Goal: Check status: Check status

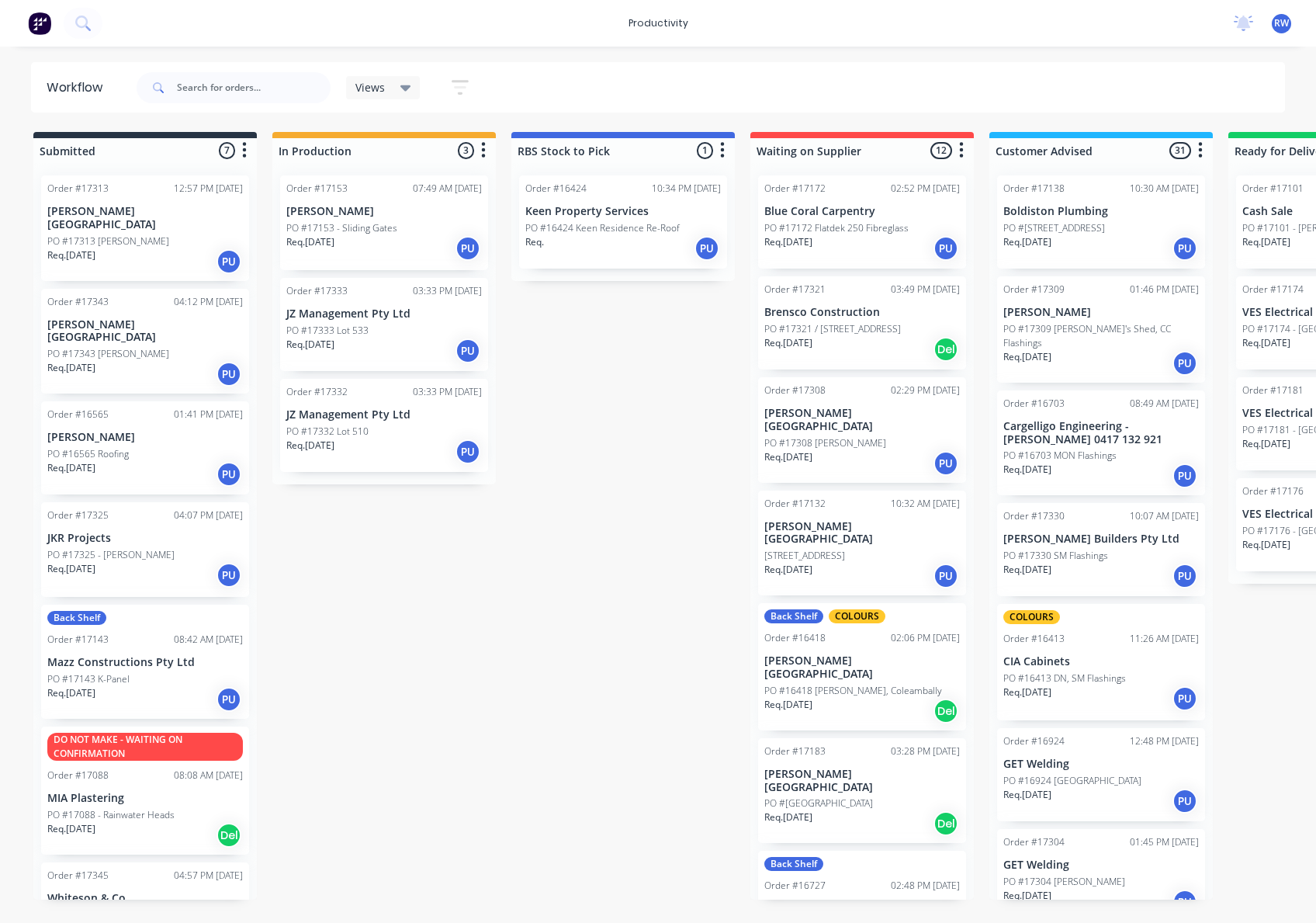
click at [358, 345] on div "Req. [DATE] PU" at bounding box center [384, 351] width 196 height 27
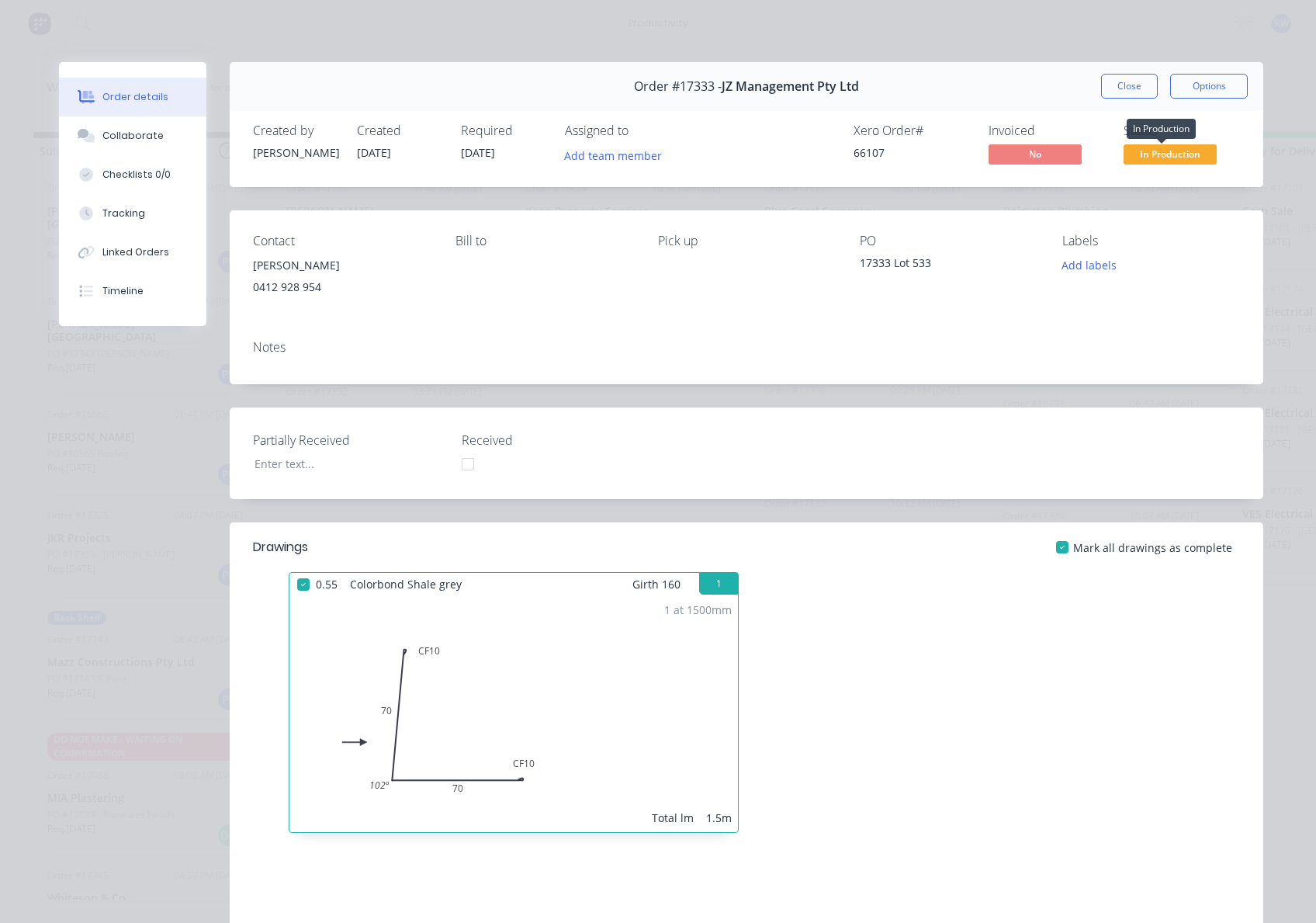
click at [1156, 159] on span "In Production" at bounding box center [1170, 154] width 93 height 20
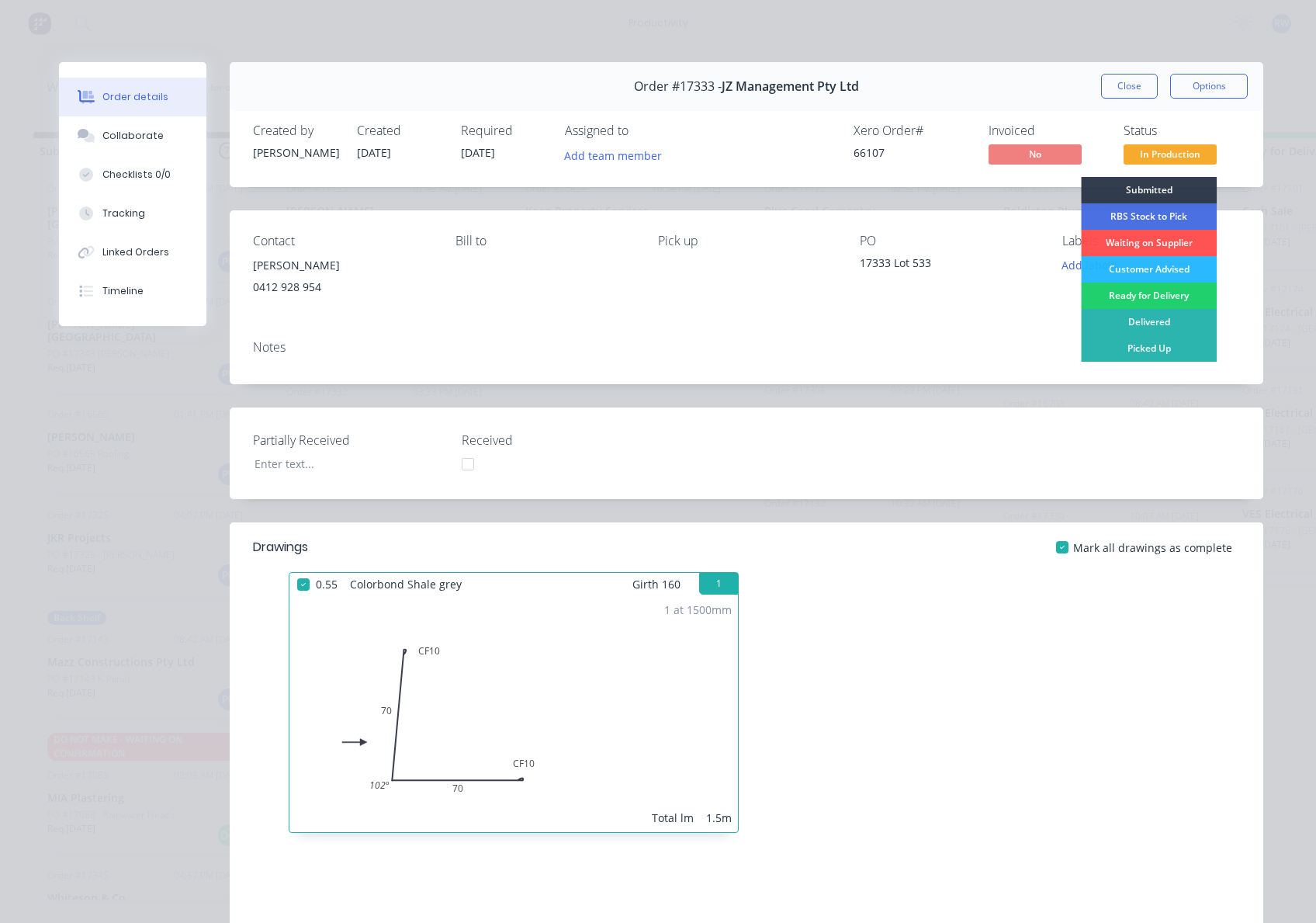
click at [1168, 271] on div "Customer Advised" at bounding box center [1149, 269] width 136 height 27
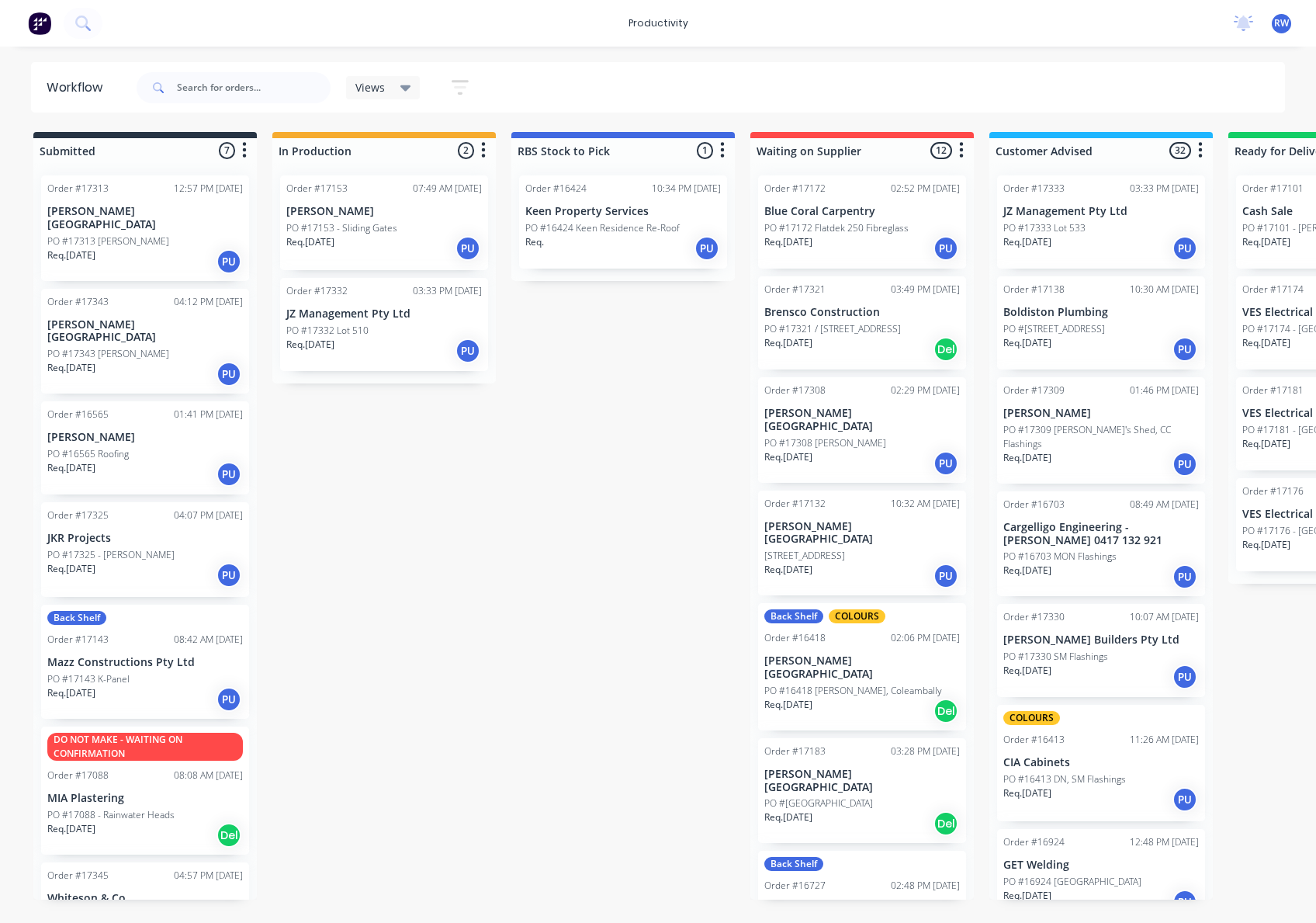
click at [349, 339] on div "Req. [DATE] PU" at bounding box center [384, 351] width 196 height 27
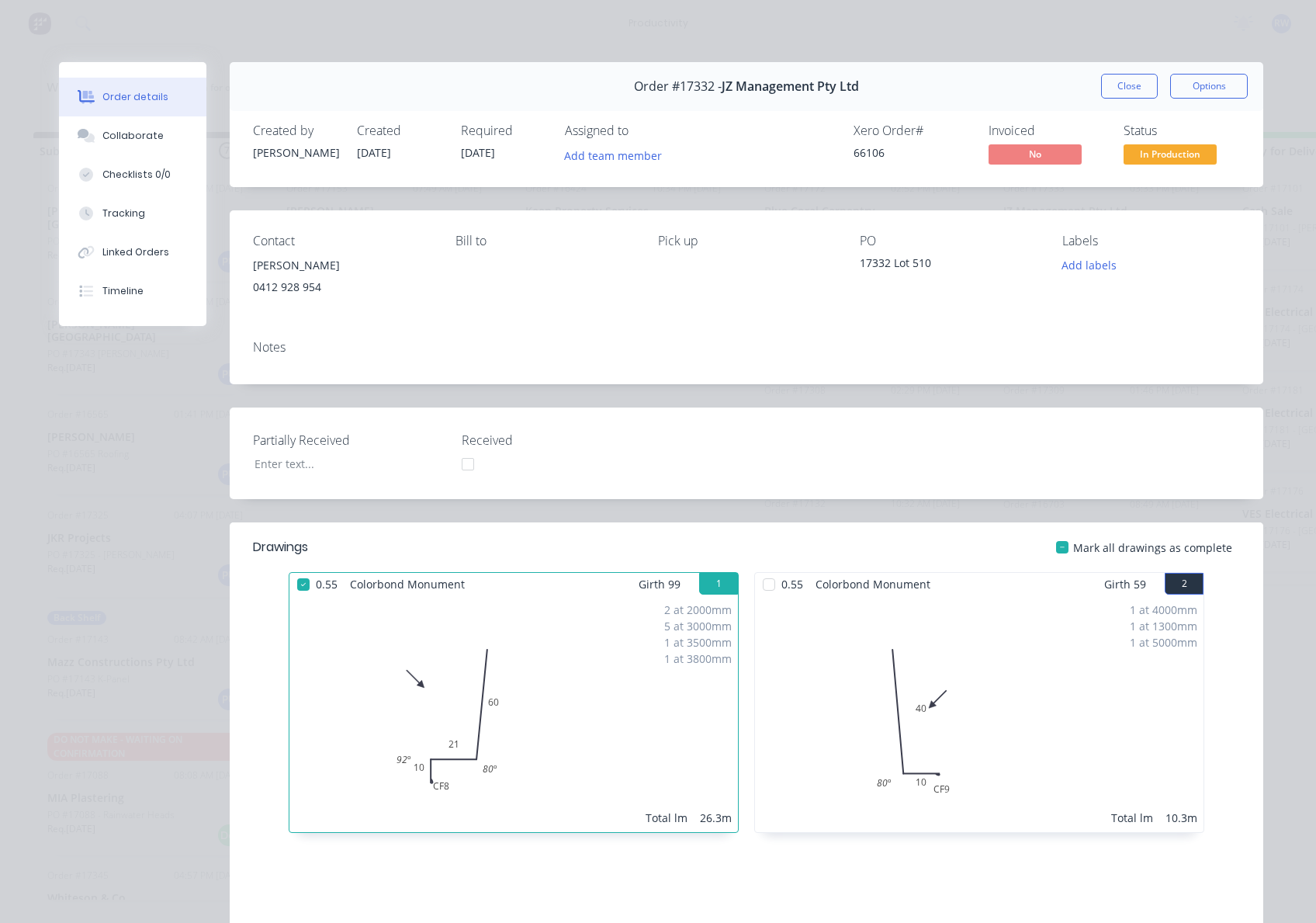
click at [768, 583] on div at bounding box center [768, 584] width 31 height 31
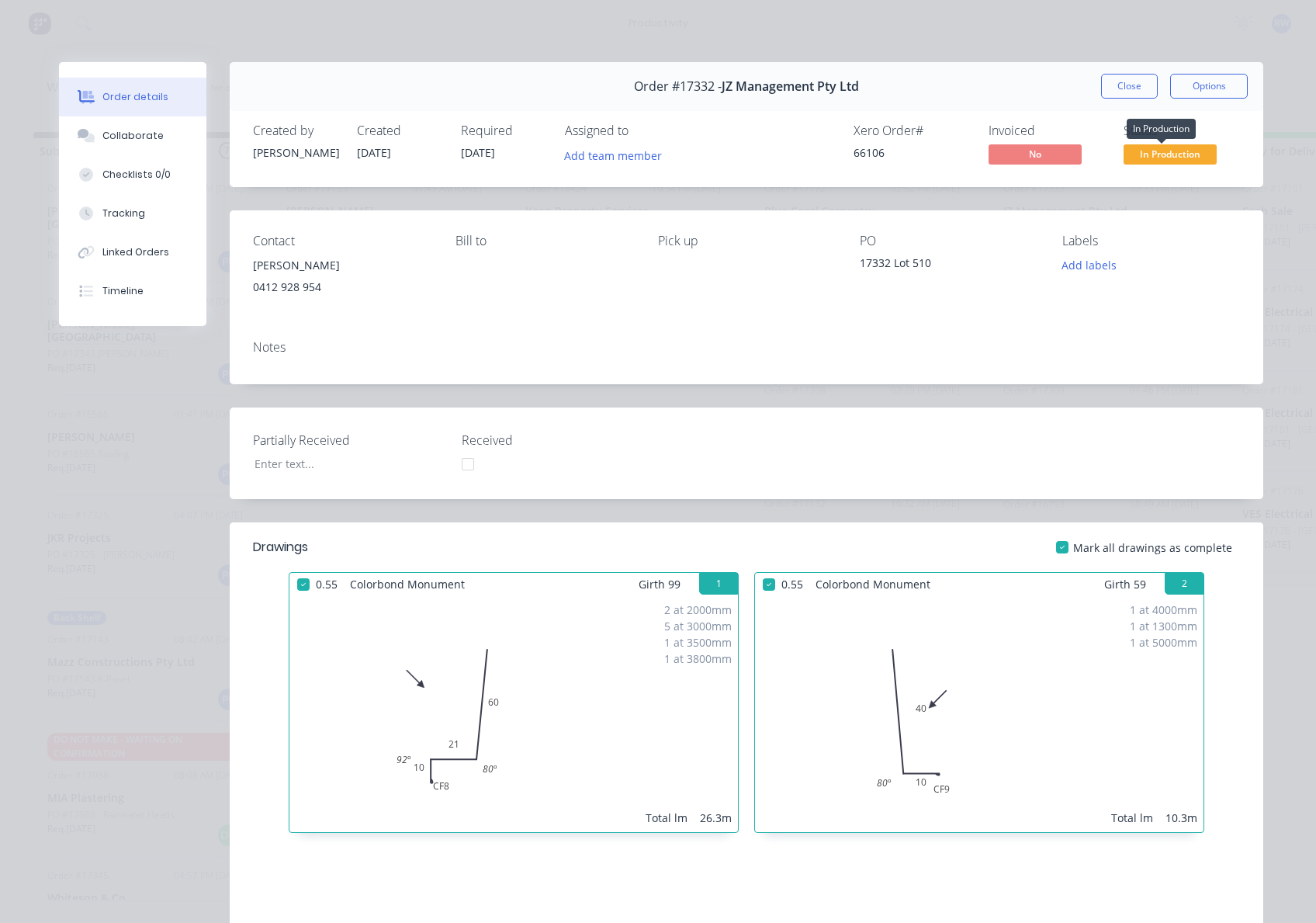
click at [1168, 154] on span "In Production" at bounding box center [1170, 154] width 93 height 20
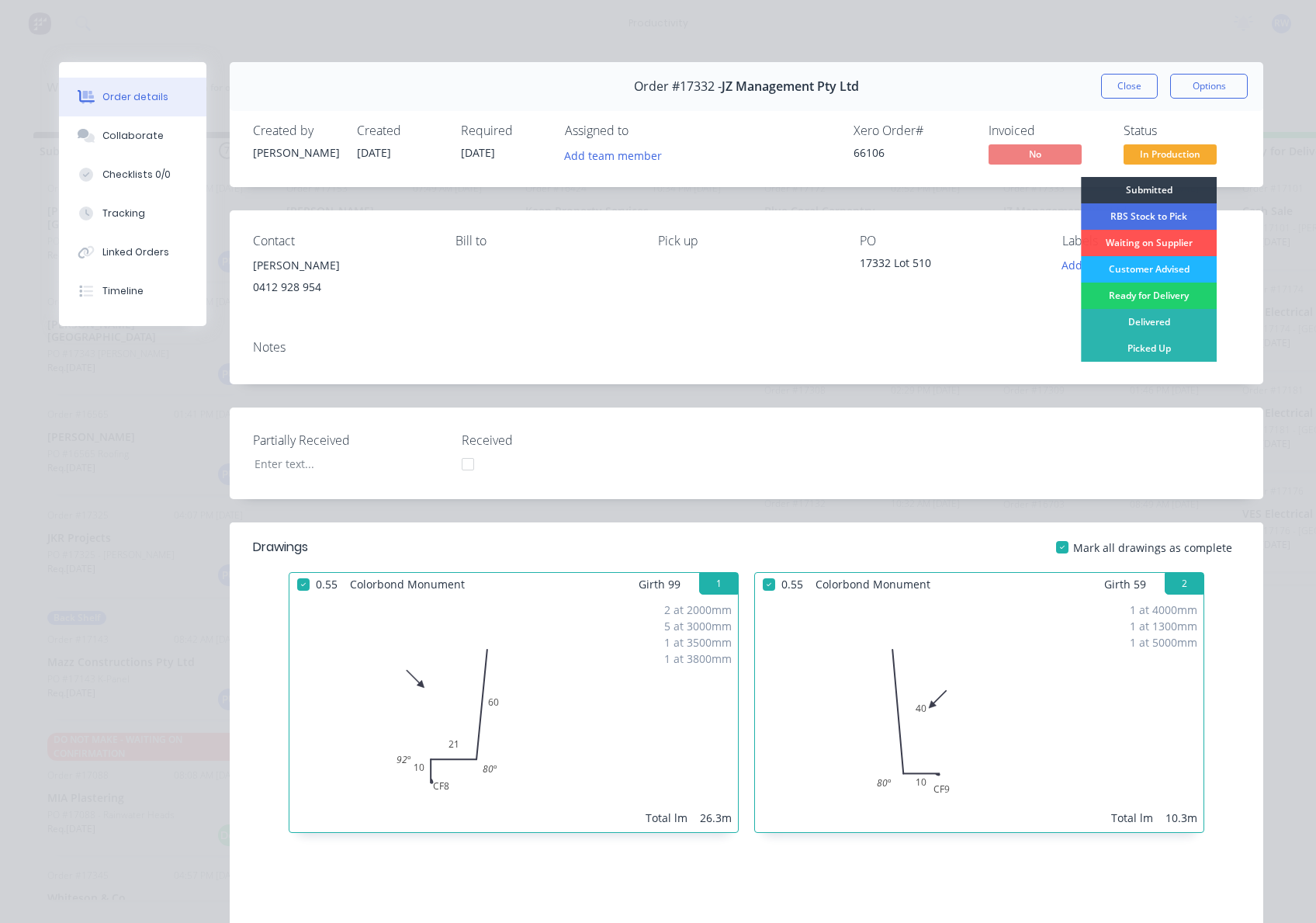
click at [1150, 271] on div "Customer Advised" at bounding box center [1149, 269] width 136 height 27
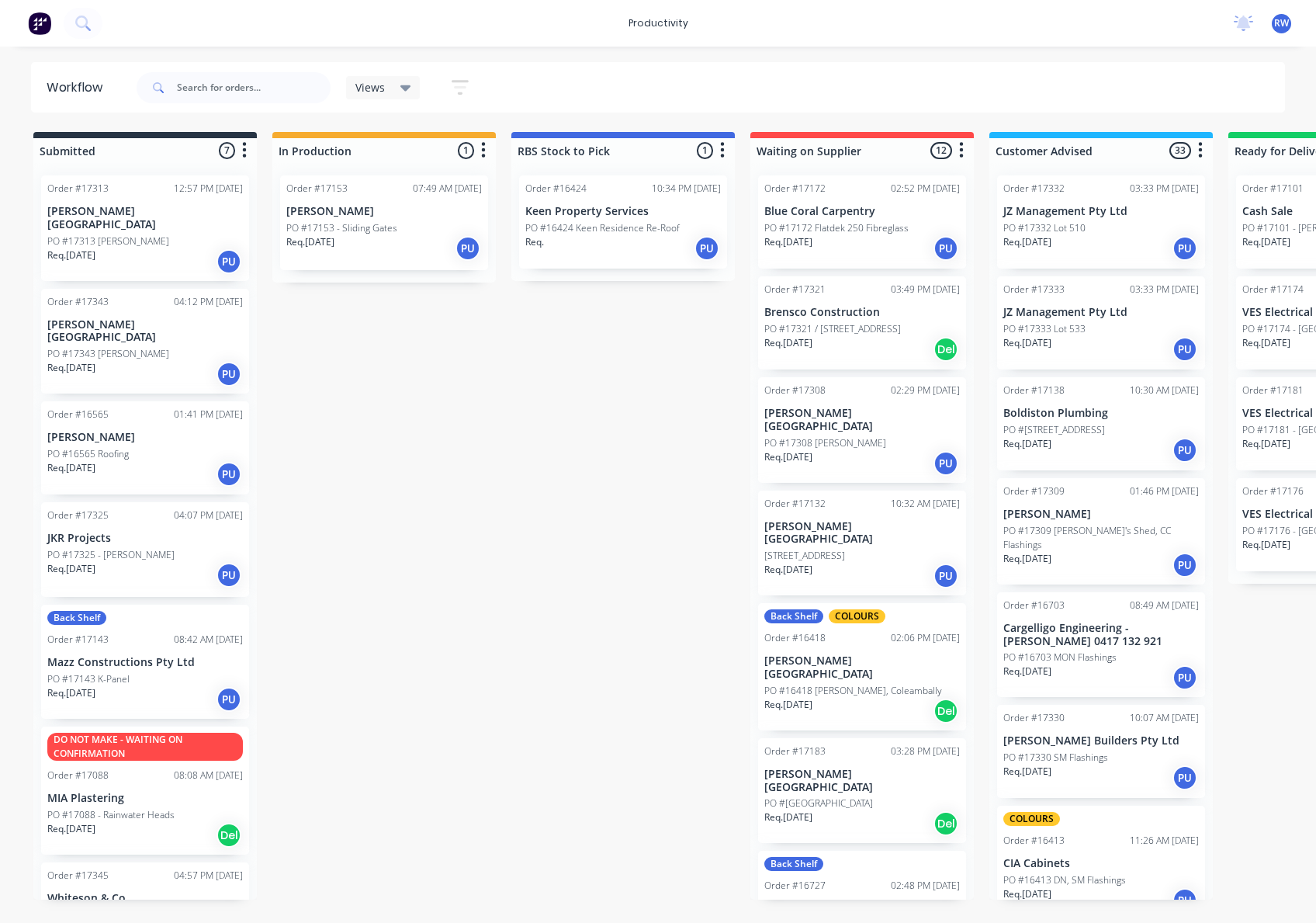
click at [168, 235] on div "PO #17313 [PERSON_NAME]" at bounding box center [145, 242] width 196 height 14
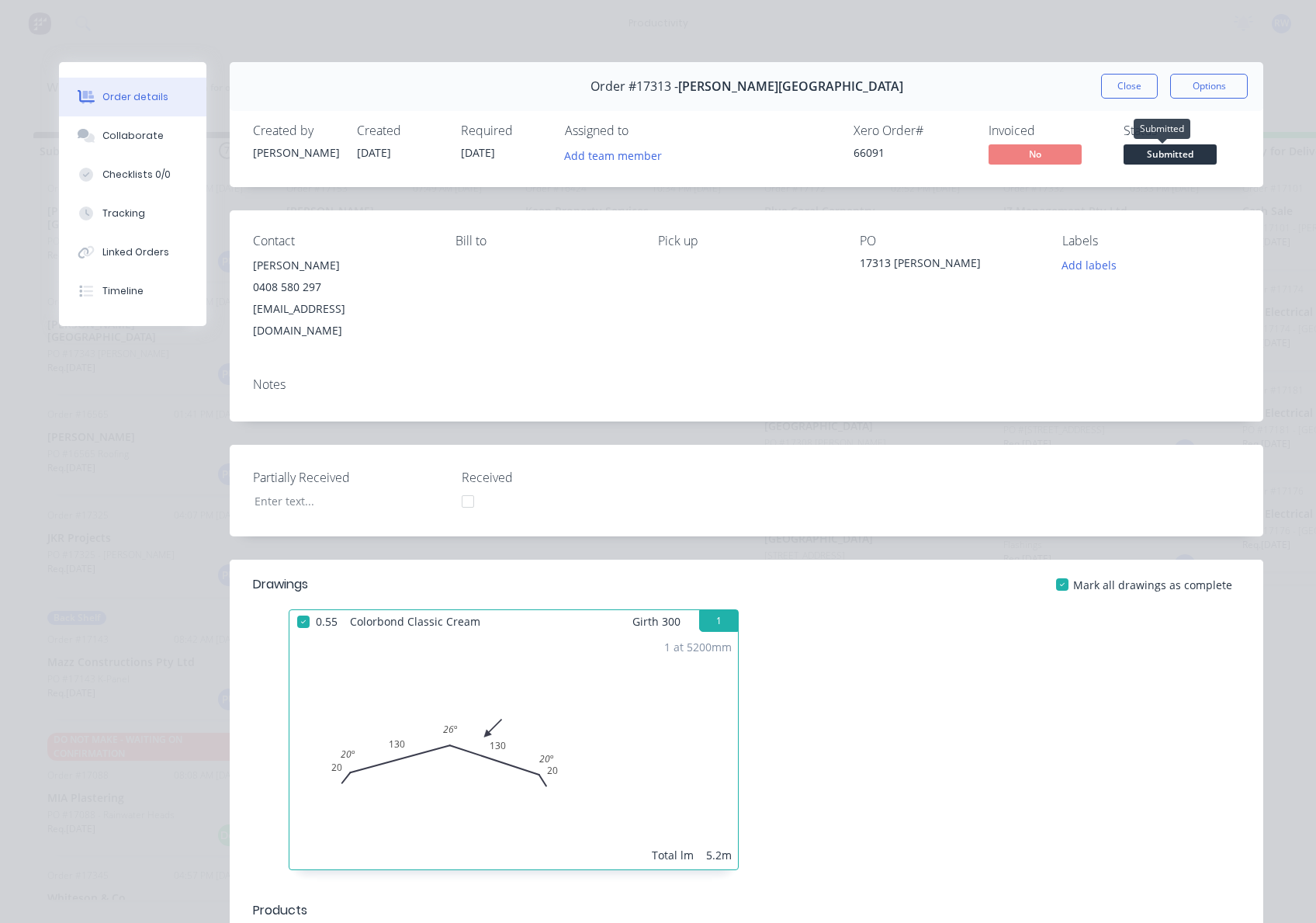
click at [1177, 156] on span "Submitted" at bounding box center [1170, 154] width 93 height 20
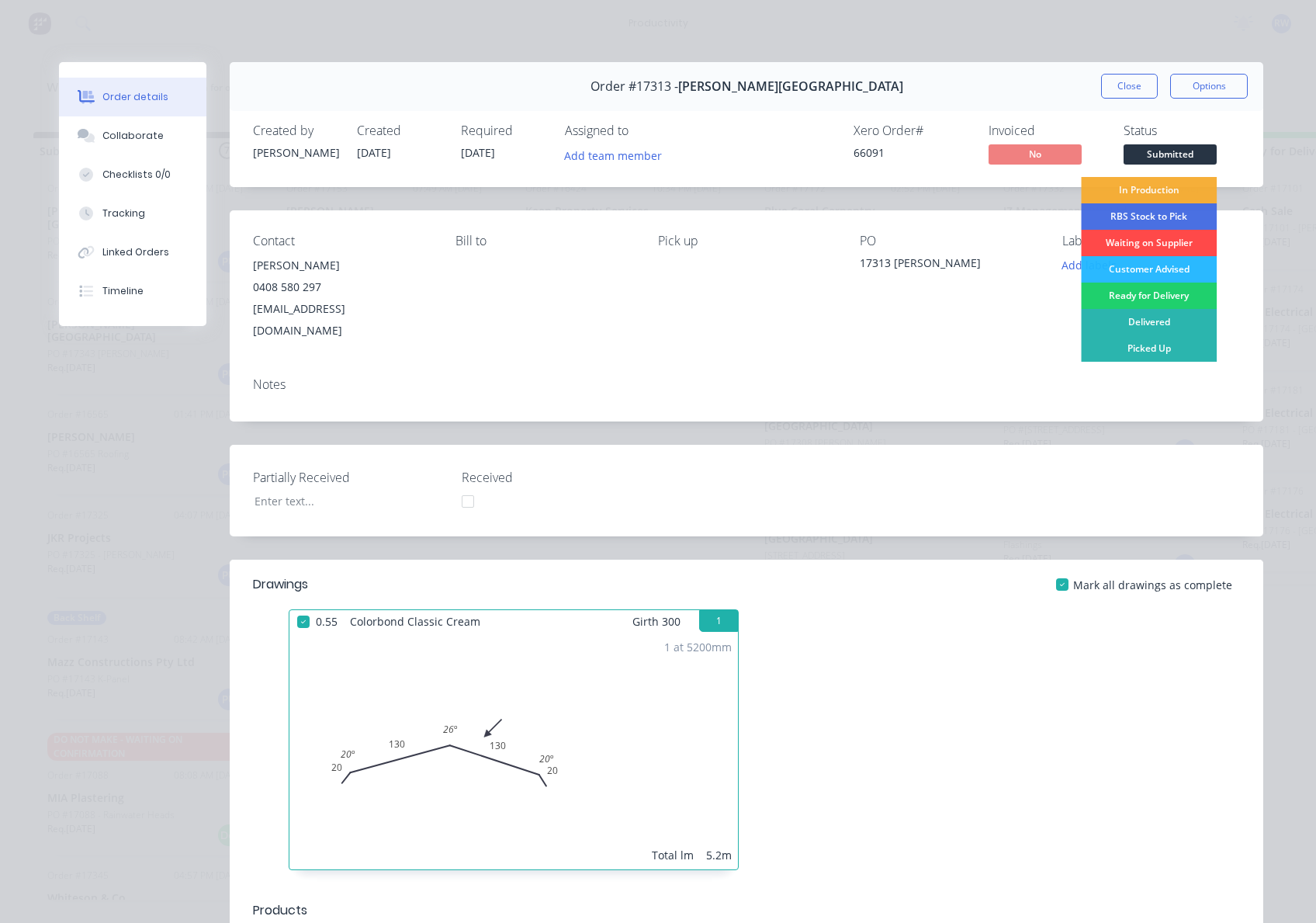
click at [1168, 243] on div "Waiting on Supplier" at bounding box center [1149, 243] width 136 height 27
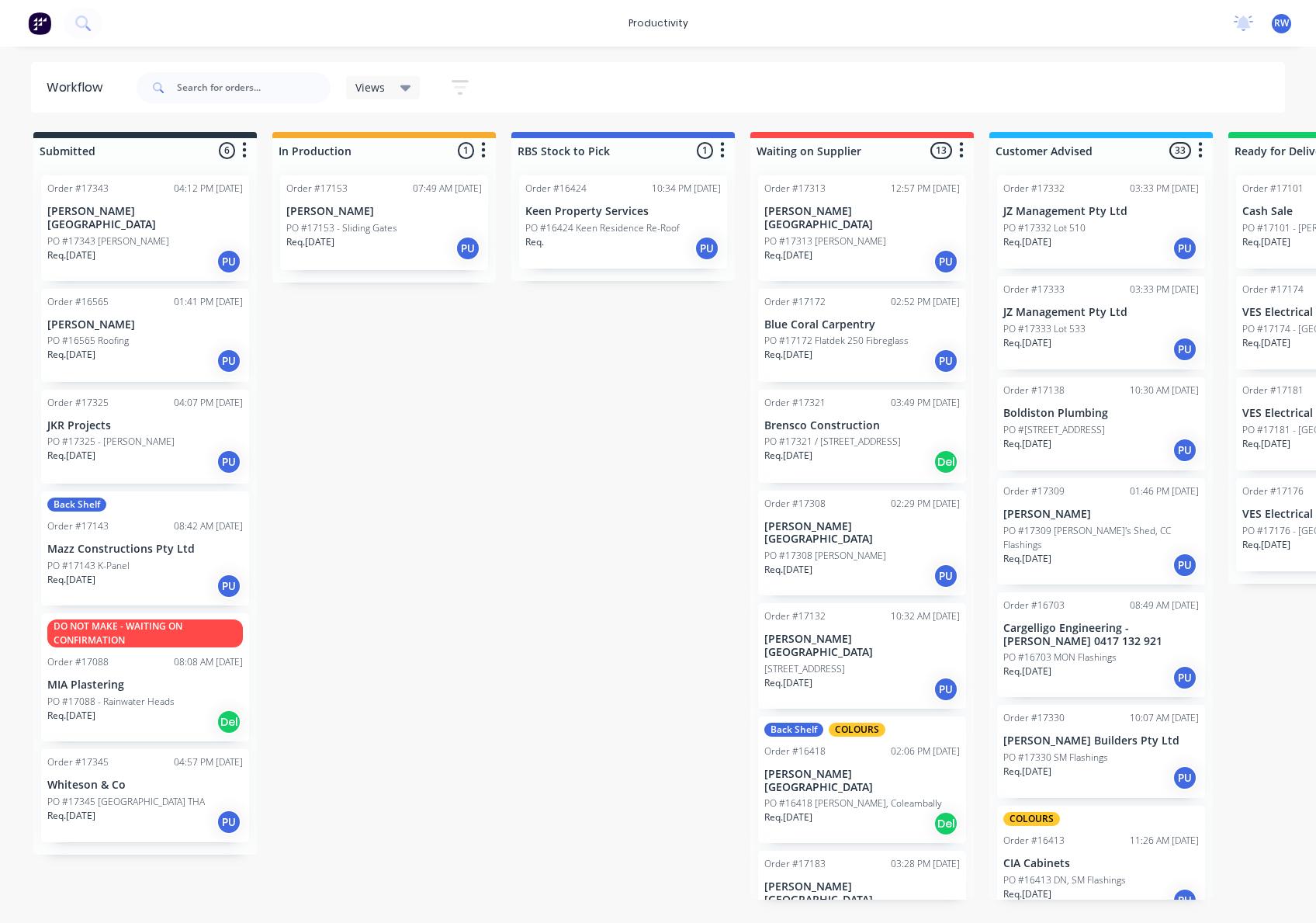
click at [110, 348] on div "Req. [DATE] PU" at bounding box center [145, 361] width 196 height 27
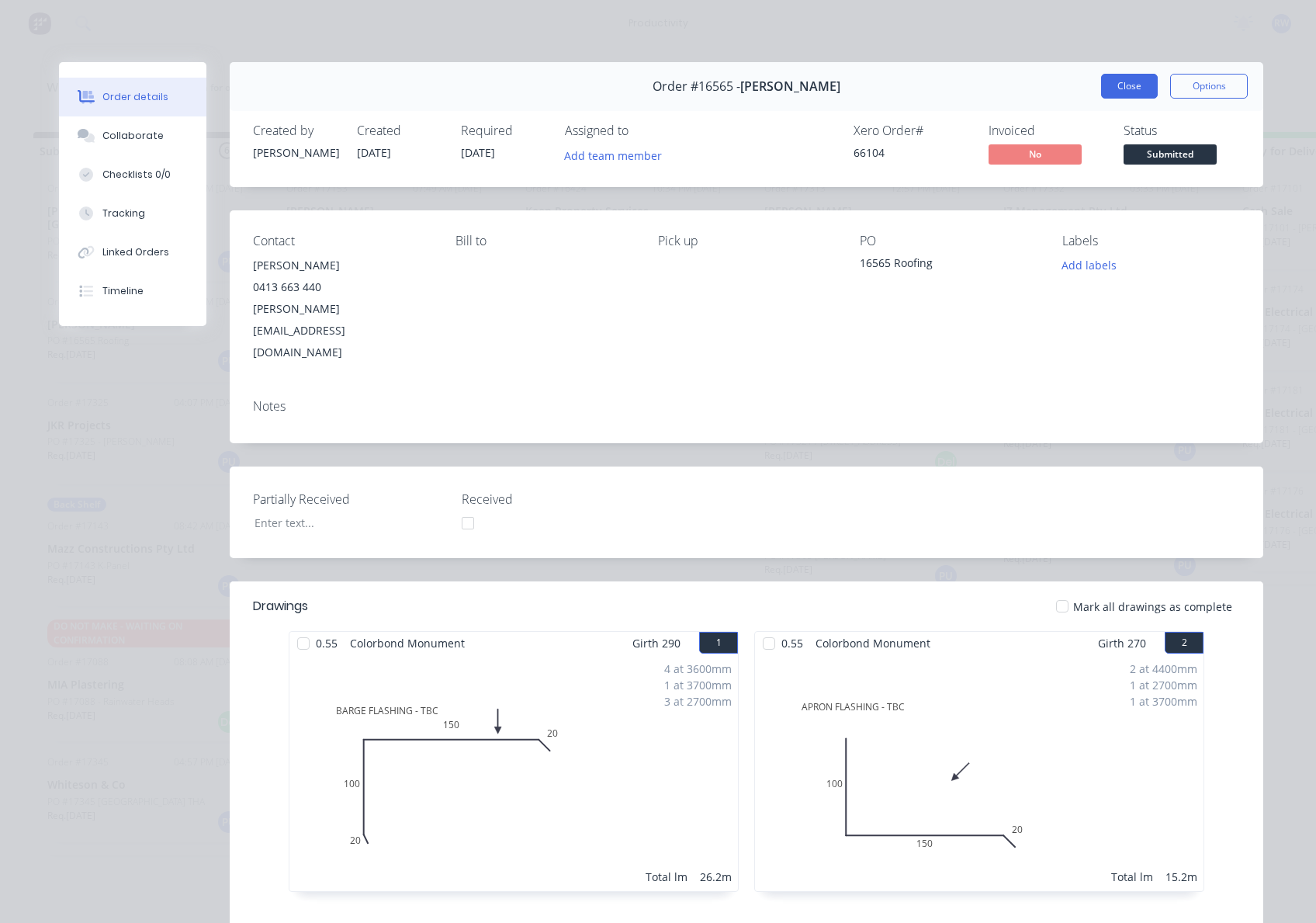
click at [1112, 84] on button "Close" at bounding box center [1129, 86] width 57 height 25
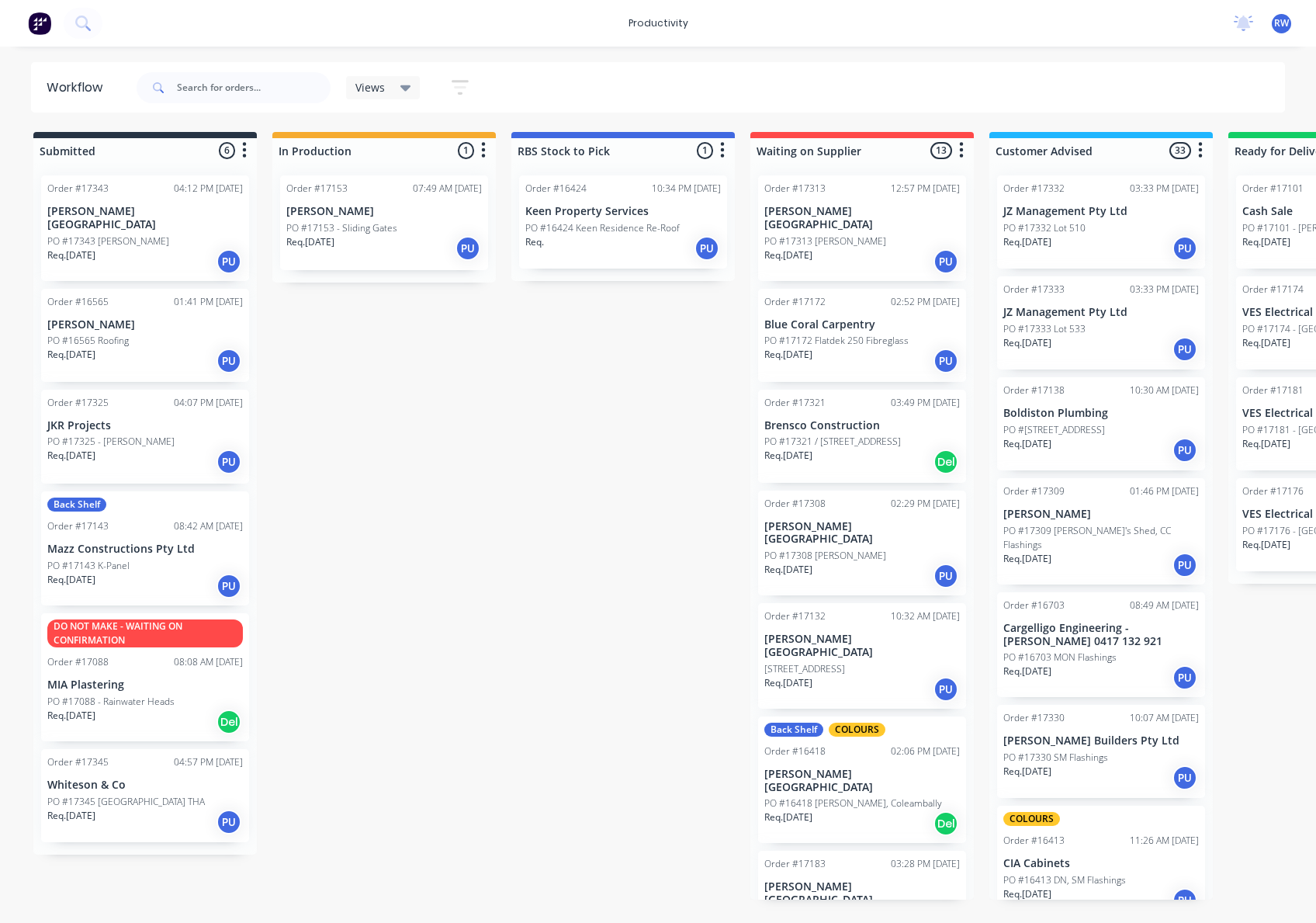
click at [125, 448] on div "Req. [DATE] PU" at bounding box center [145, 462] width 196 height 27
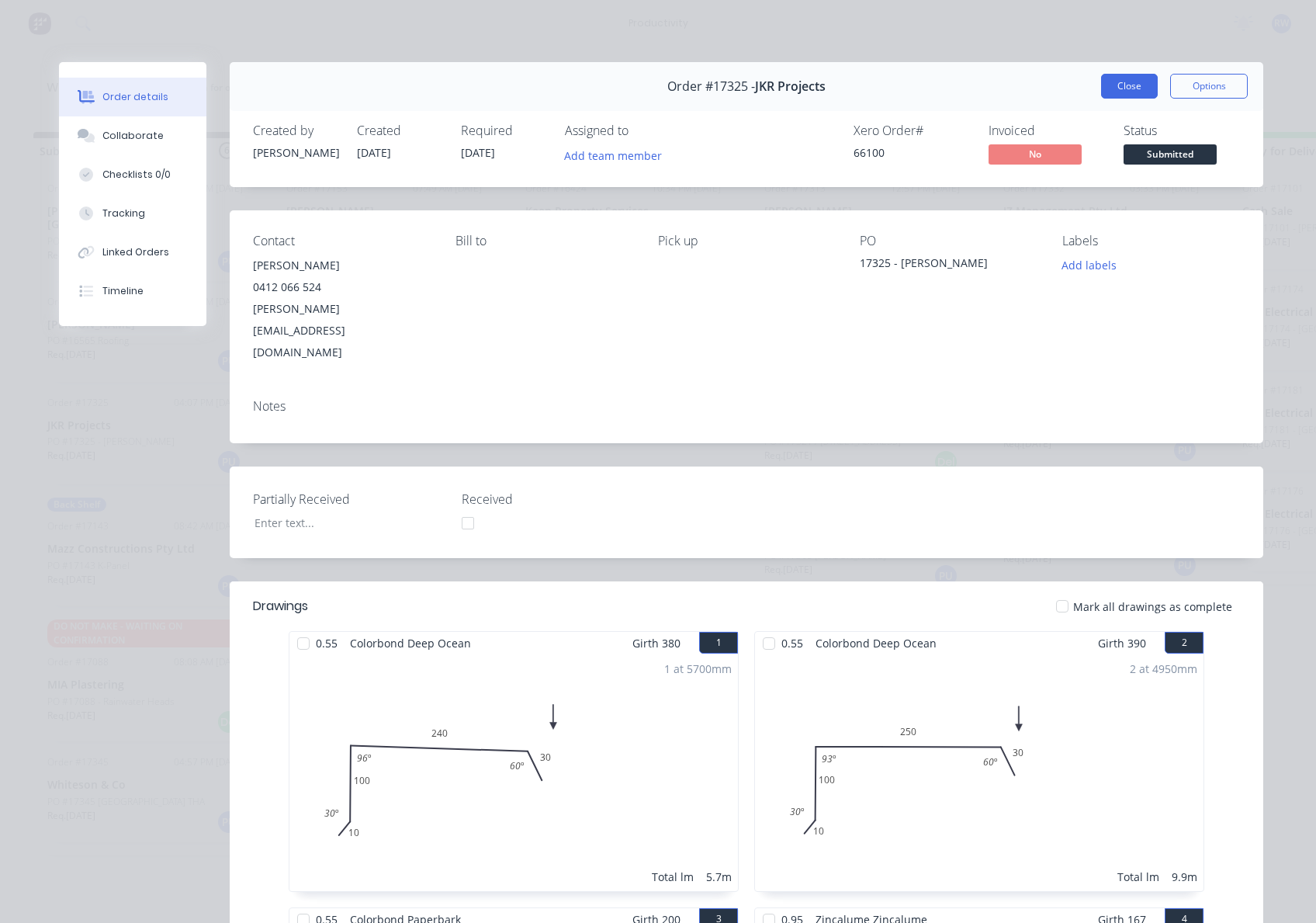
click at [1145, 97] on button "Close" at bounding box center [1129, 86] width 57 height 25
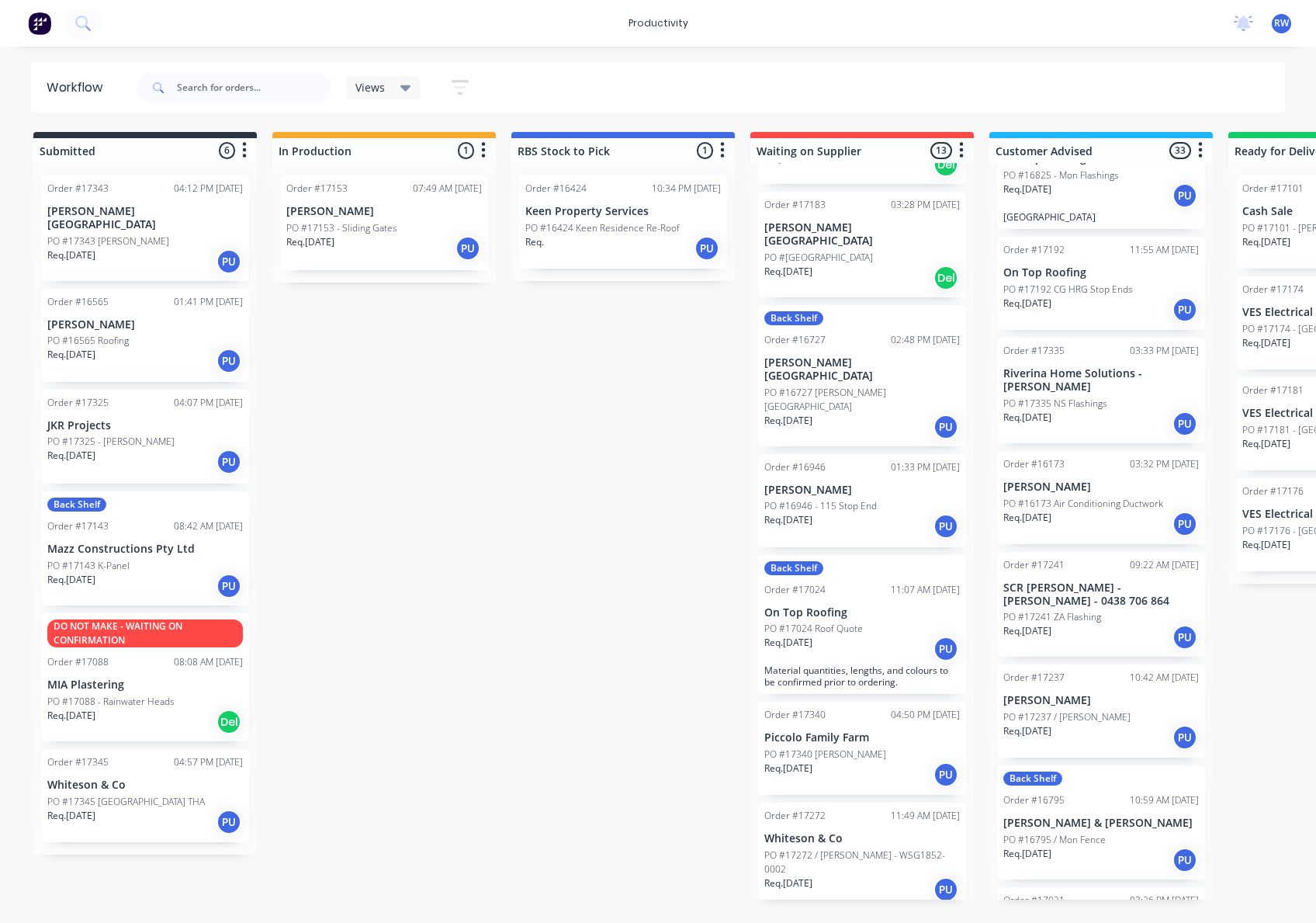
scroll to position [723, 0]
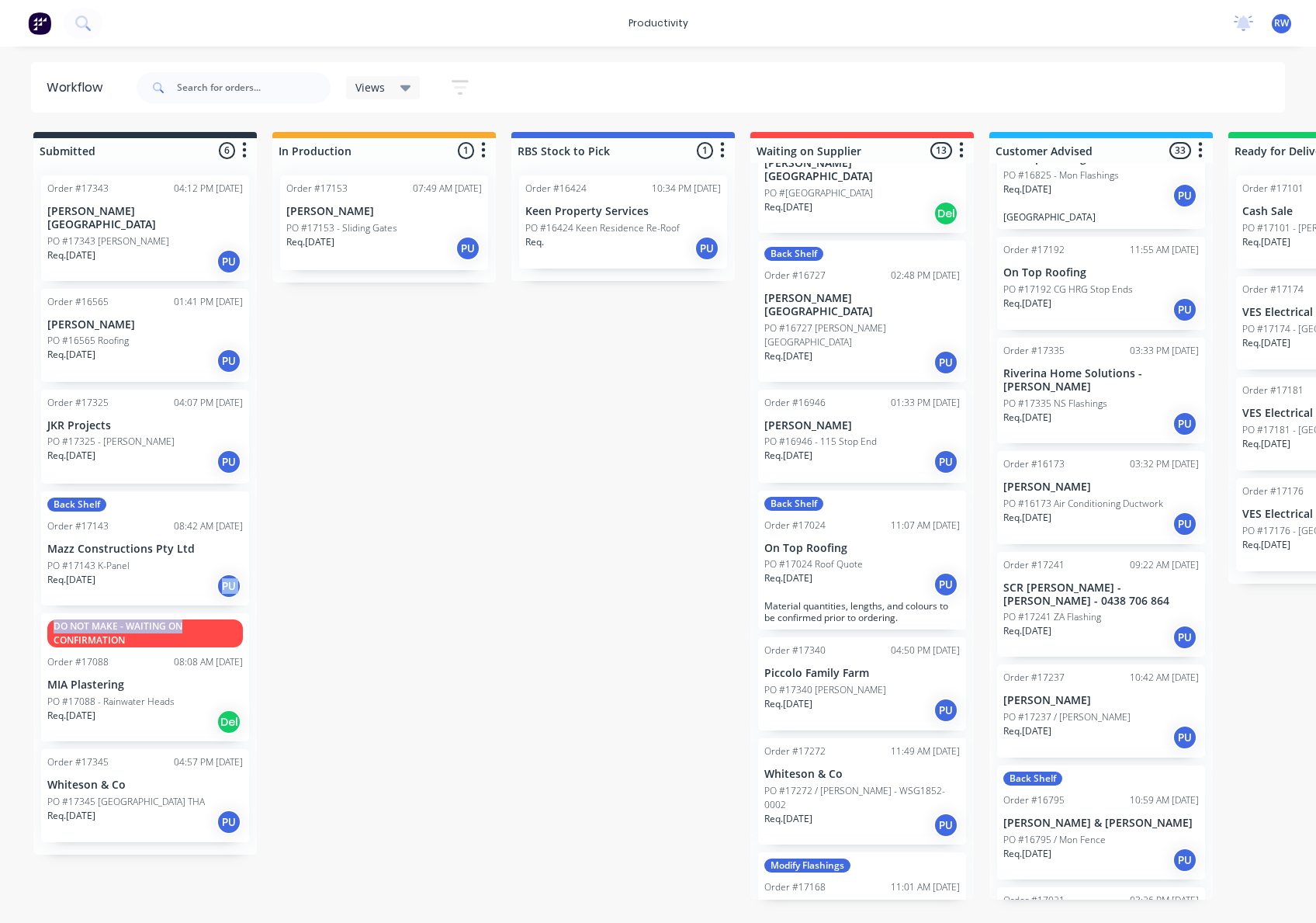
drag, startPoint x: 189, startPoint y: 599, endPoint x: 200, endPoint y: 575, distance: 26.4
click at [200, 575] on div "Order #17343 04:12 PM [DATE][GEOGRAPHIC_DATA][PERSON_NAME] PO #17343 [PERSON_NA…" at bounding box center [145, 509] width 223 height 692
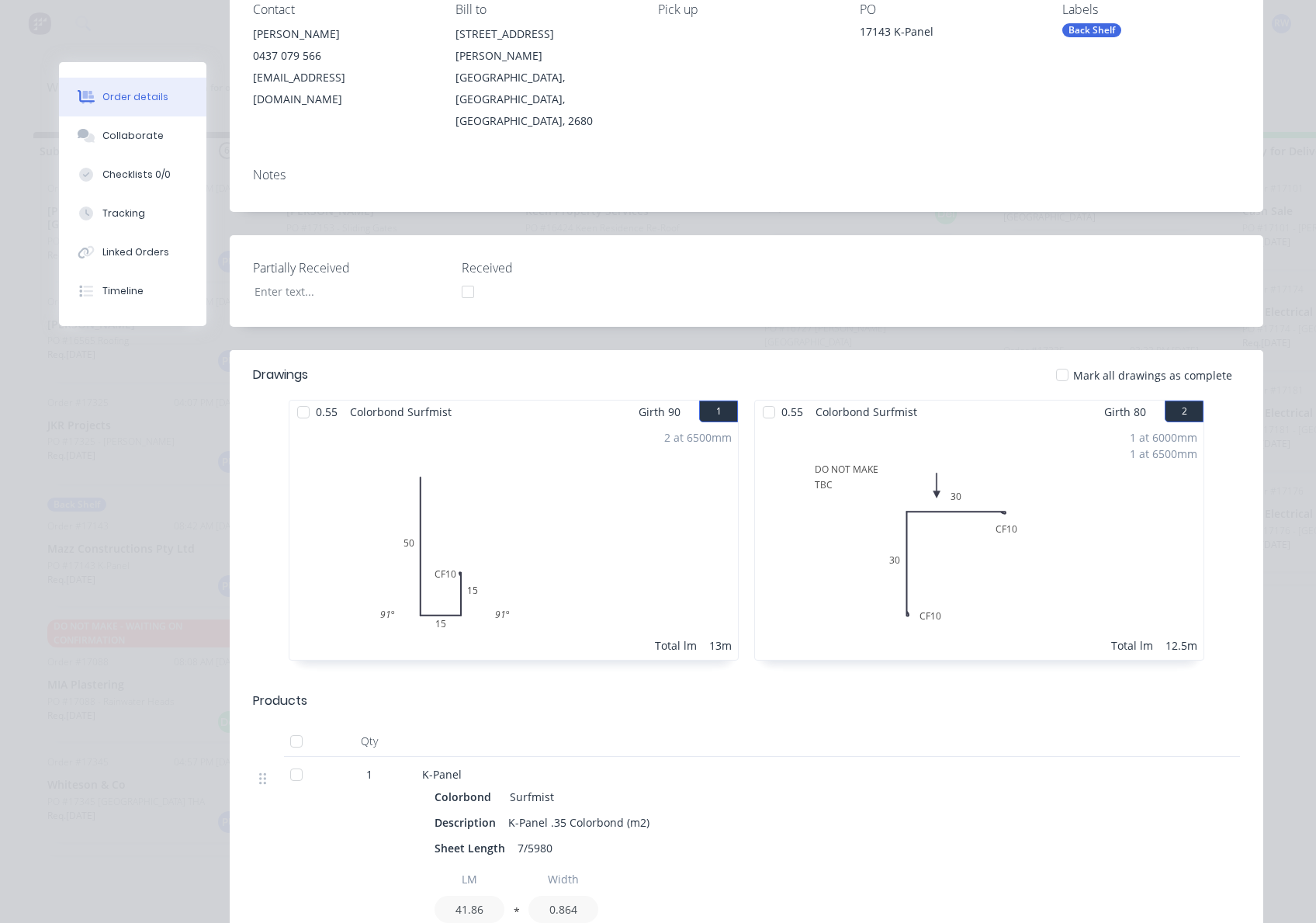
scroll to position [206, 0]
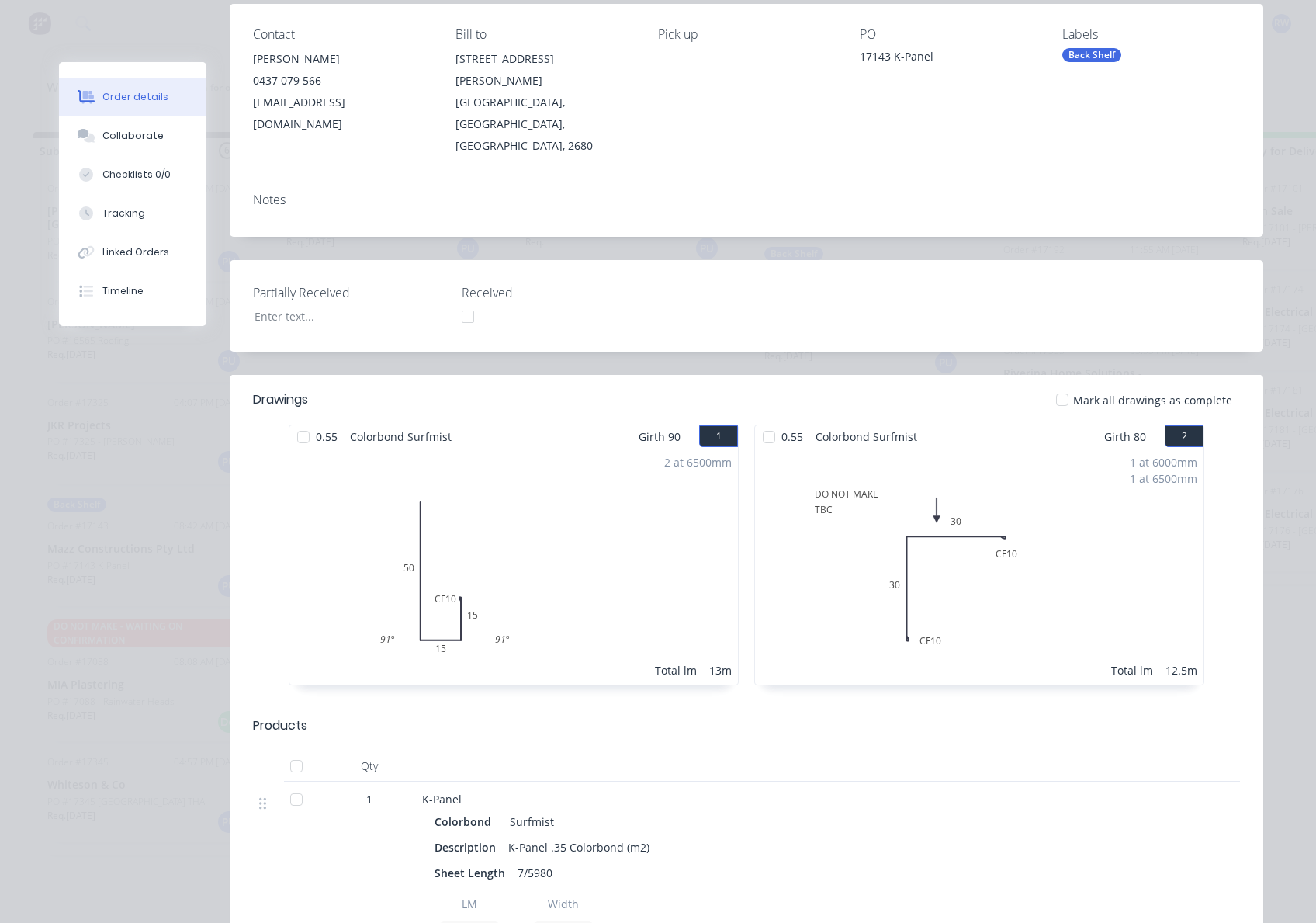
click at [681, 454] on div "2 at 6500mm" at bounding box center [698, 462] width 68 height 16
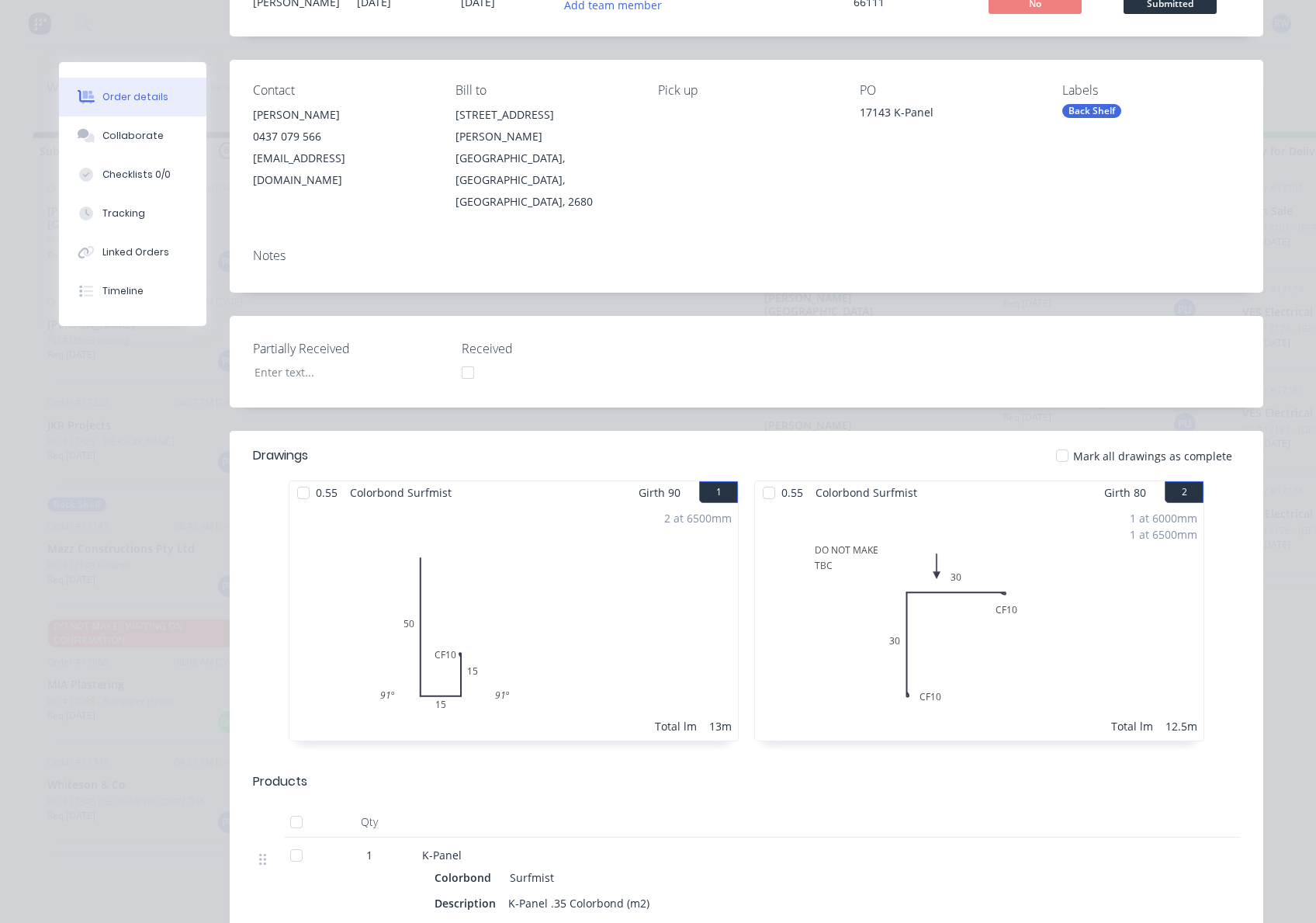
scroll to position [0, 0]
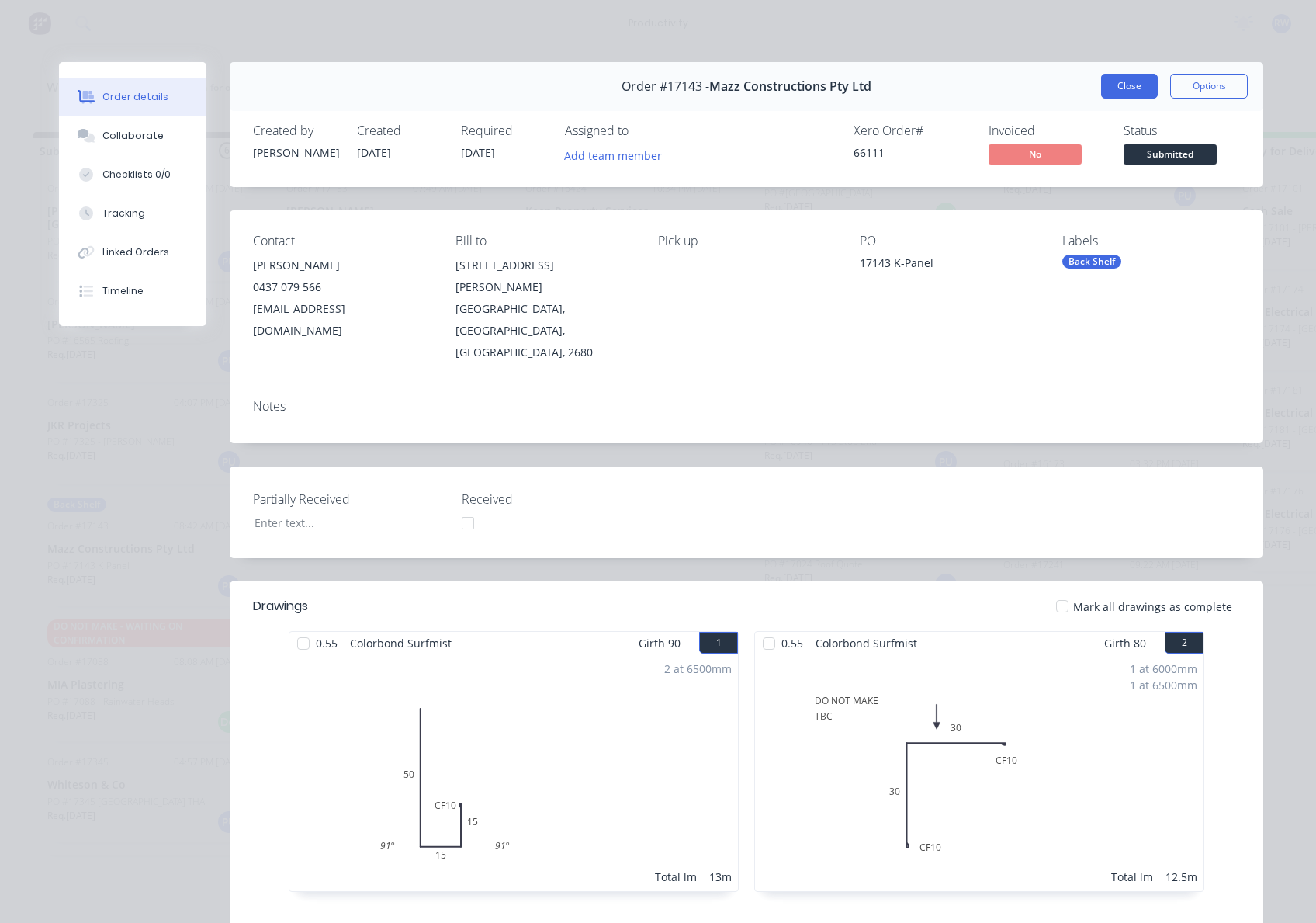
click at [1124, 83] on button "Close" at bounding box center [1129, 86] width 57 height 25
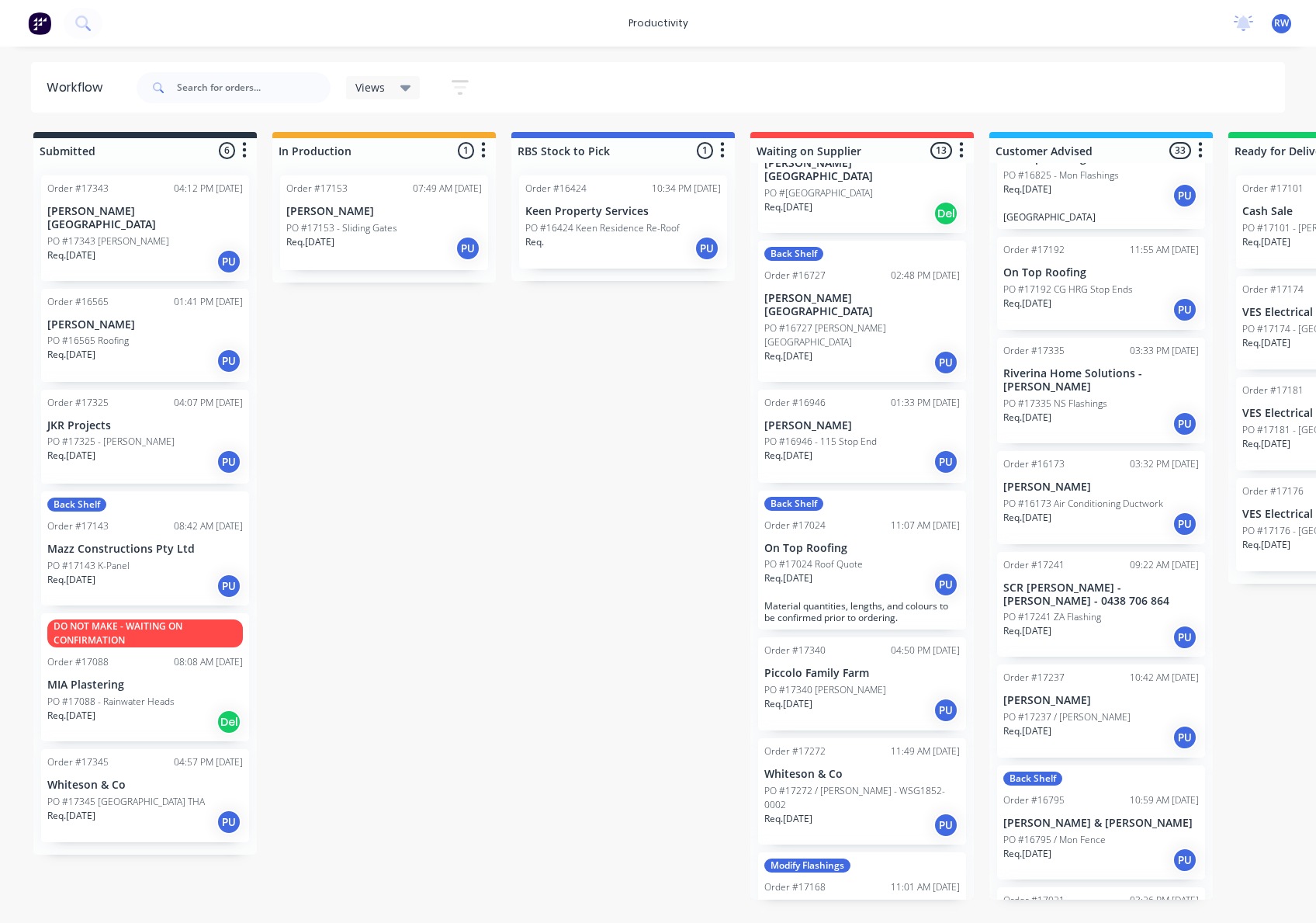
click at [143, 235] on p "PO #17343 [PERSON_NAME]" at bounding box center [108, 242] width 122 height 14
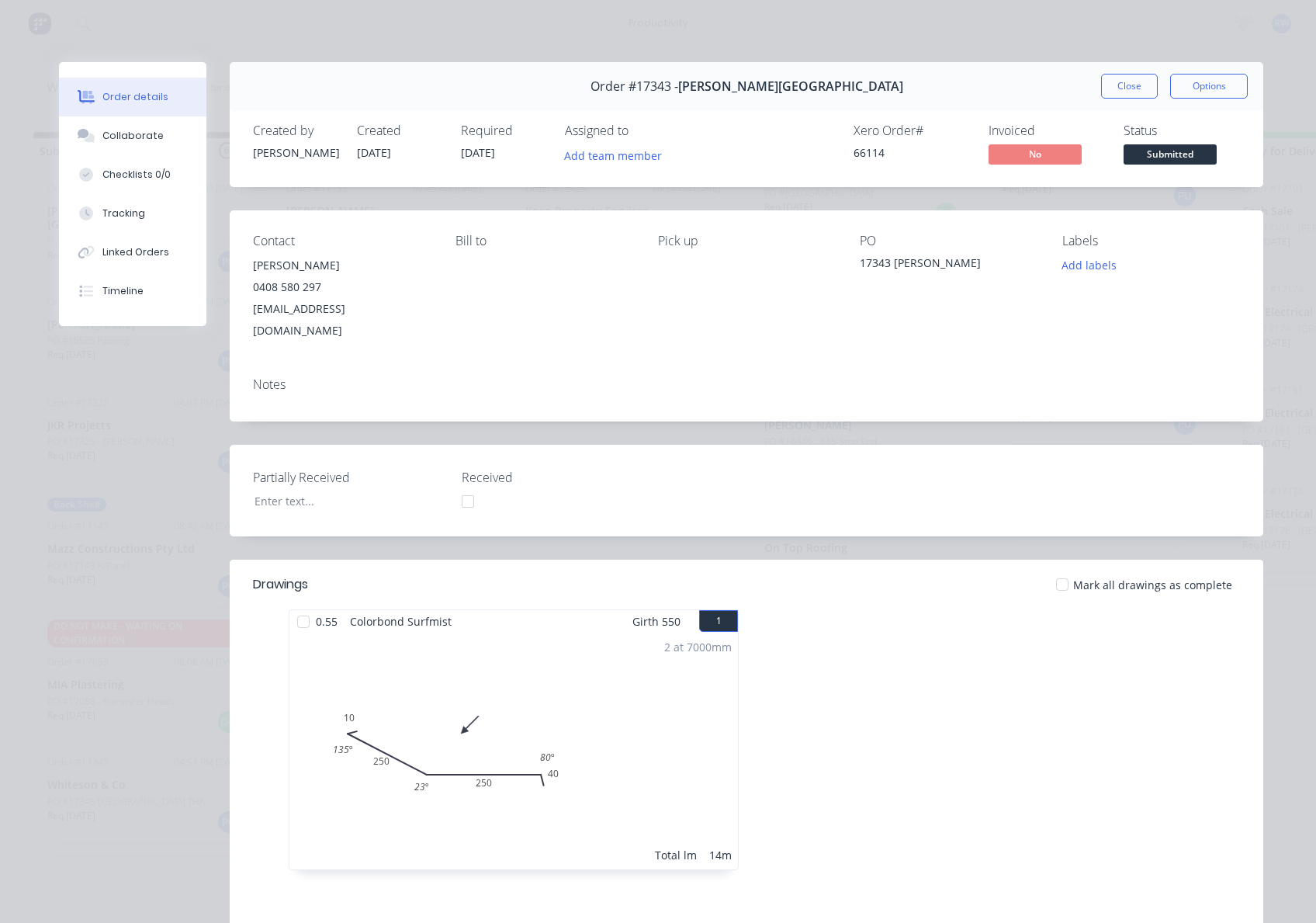
drag, startPoint x: 286, startPoint y: 595, endPoint x: 296, endPoint y: 602, distance: 12.2
click at [296, 606] on div at bounding box center [303, 622] width 31 height 31
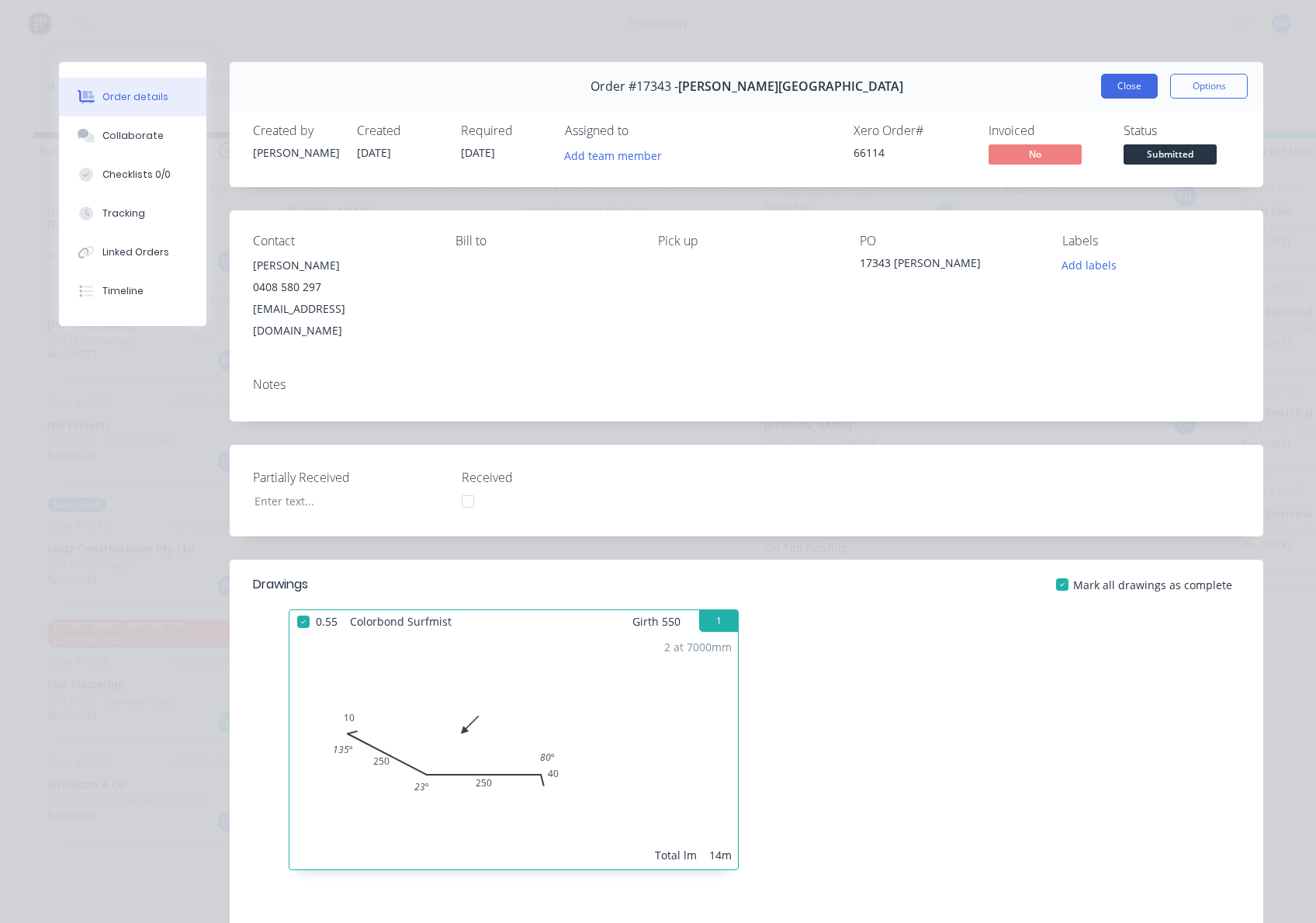
drag, startPoint x: 1111, startPoint y: 82, endPoint x: 1124, endPoint y: 83, distance: 13.0
click at [1124, 83] on button "Close" at bounding box center [1129, 86] width 57 height 25
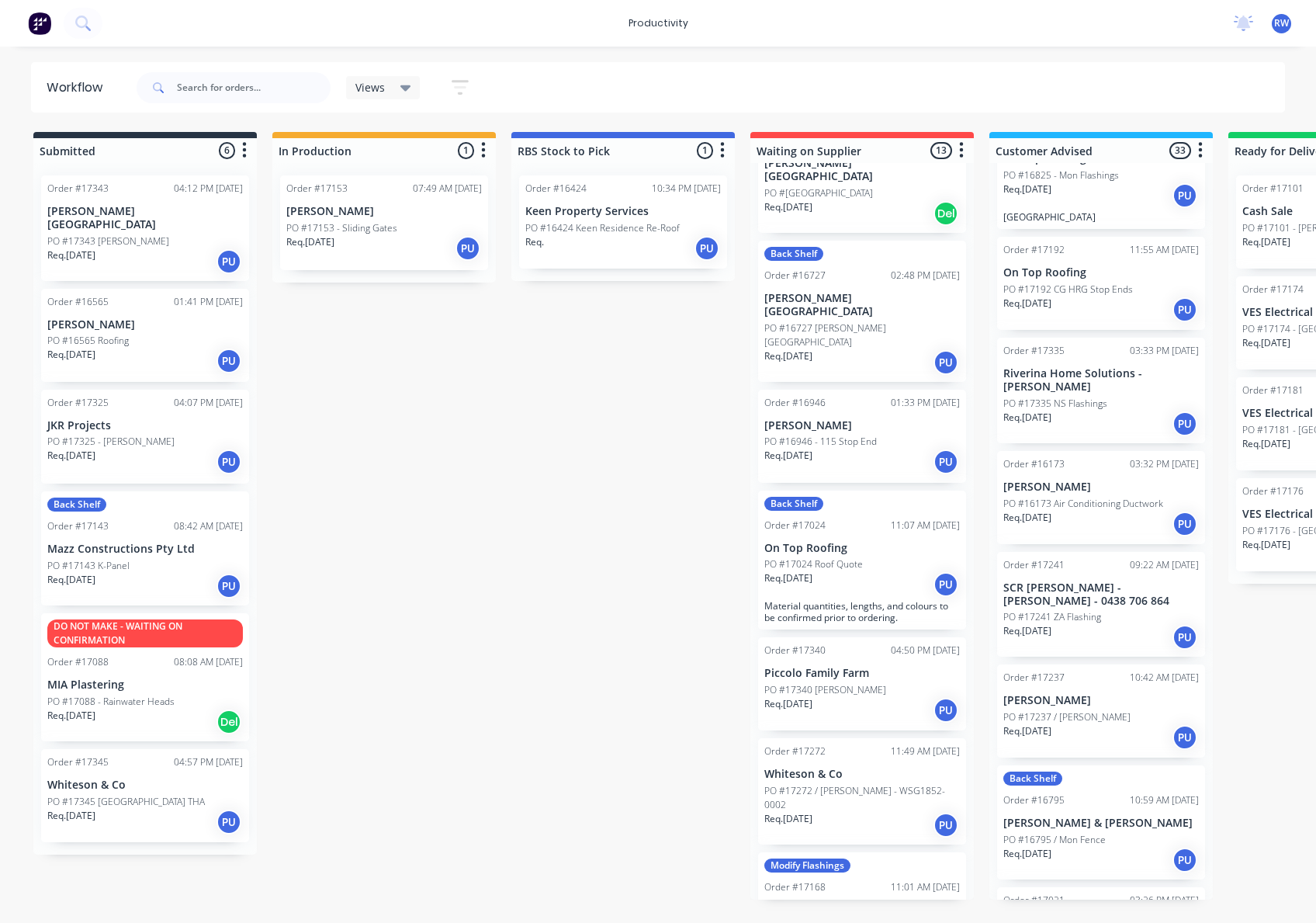
click at [169, 545] on div "Back Shelf Order #17143 08:42 AM [DATE] Mazz Constructions Pty Ltd PO #17143 K-…" at bounding box center [145, 548] width 208 height 114
